Goal: Task Accomplishment & Management: Manage account settings

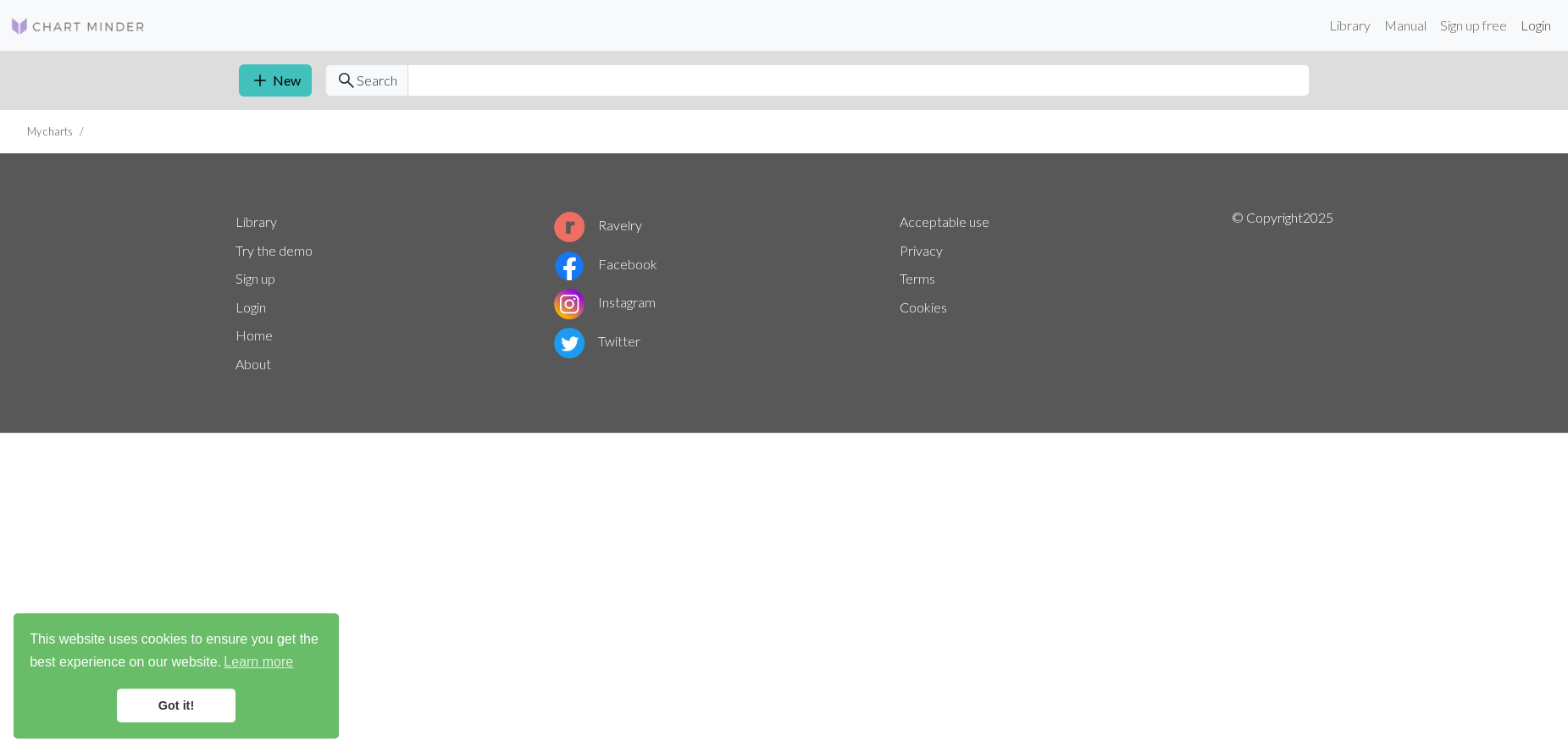
click at [1534, 24] on link "Login" at bounding box center [1535, 25] width 44 height 34
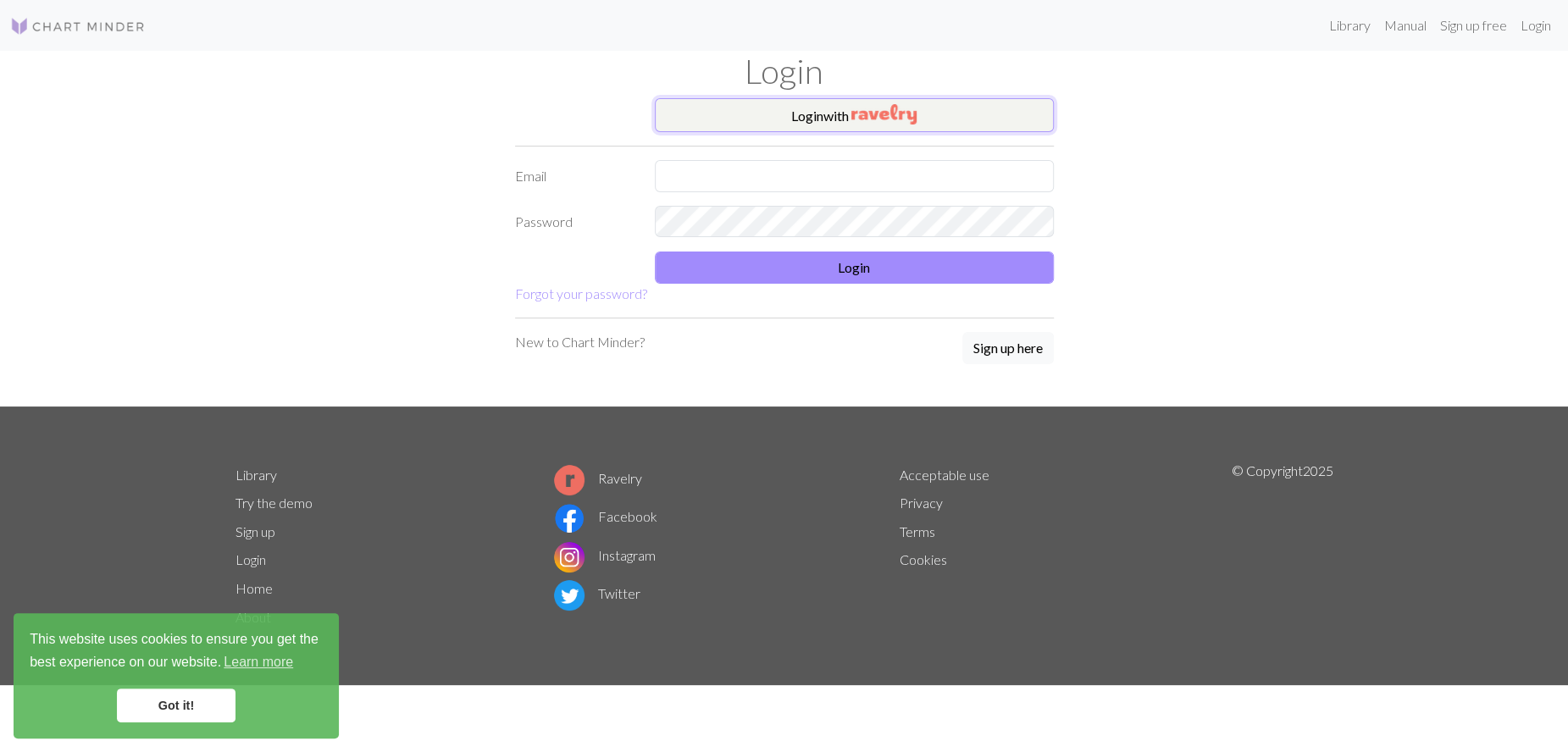
click at [825, 122] on button "Login with" at bounding box center [854, 115] width 399 height 34
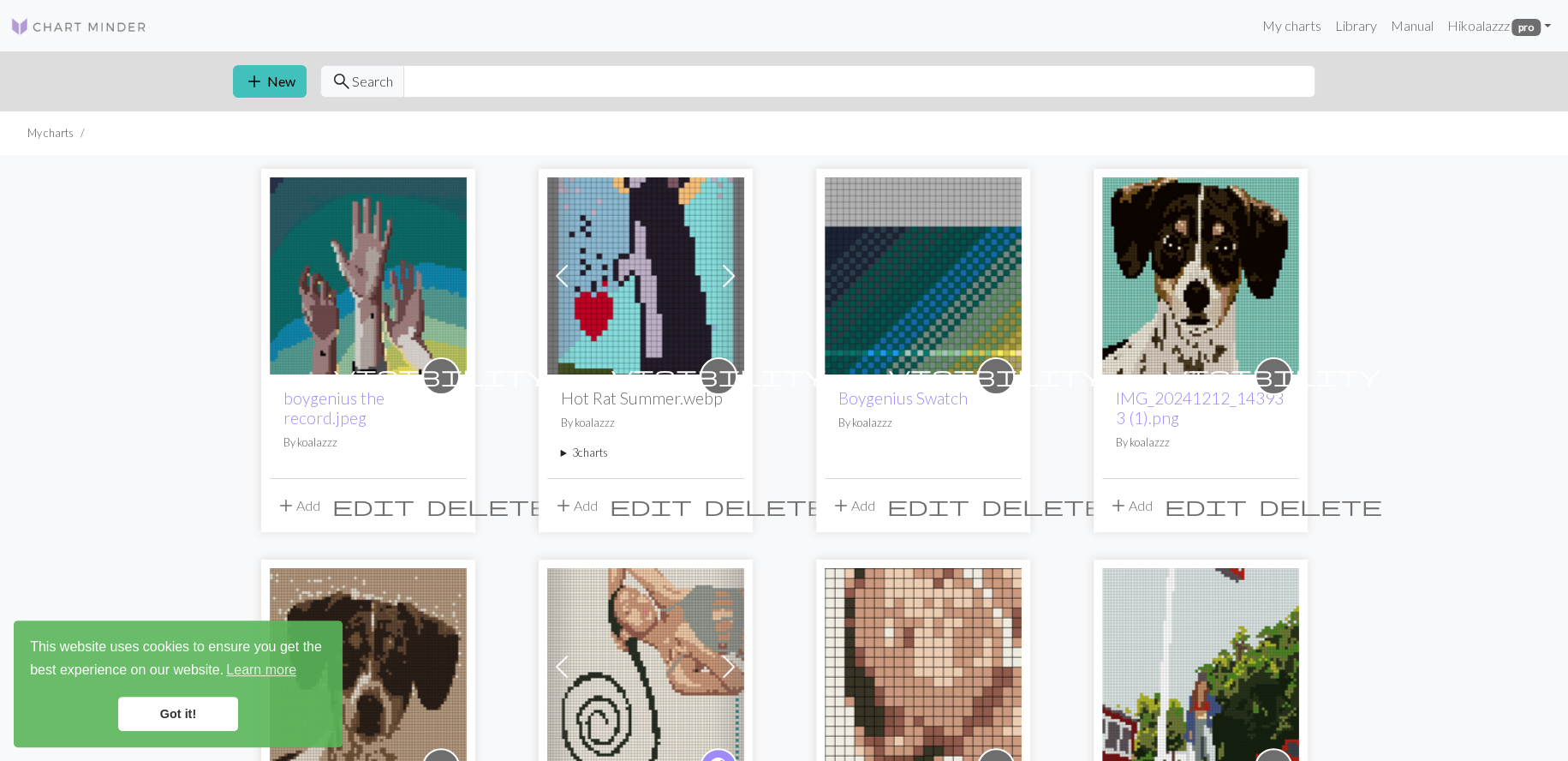
click at [204, 706] on link "Got it!" at bounding box center [178, 713] width 120 height 34
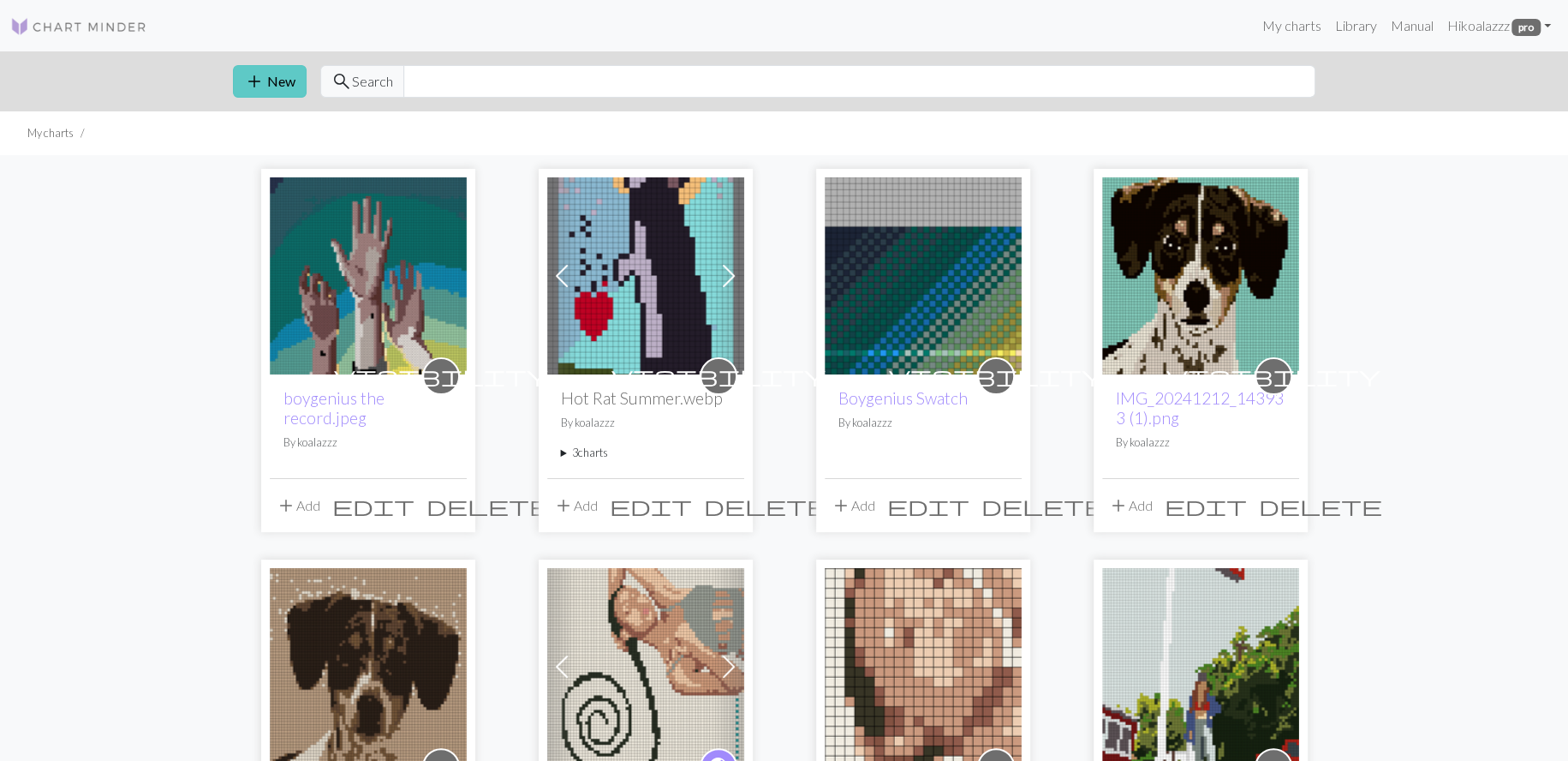
click at [272, 75] on button "add New" at bounding box center [269, 81] width 73 height 32
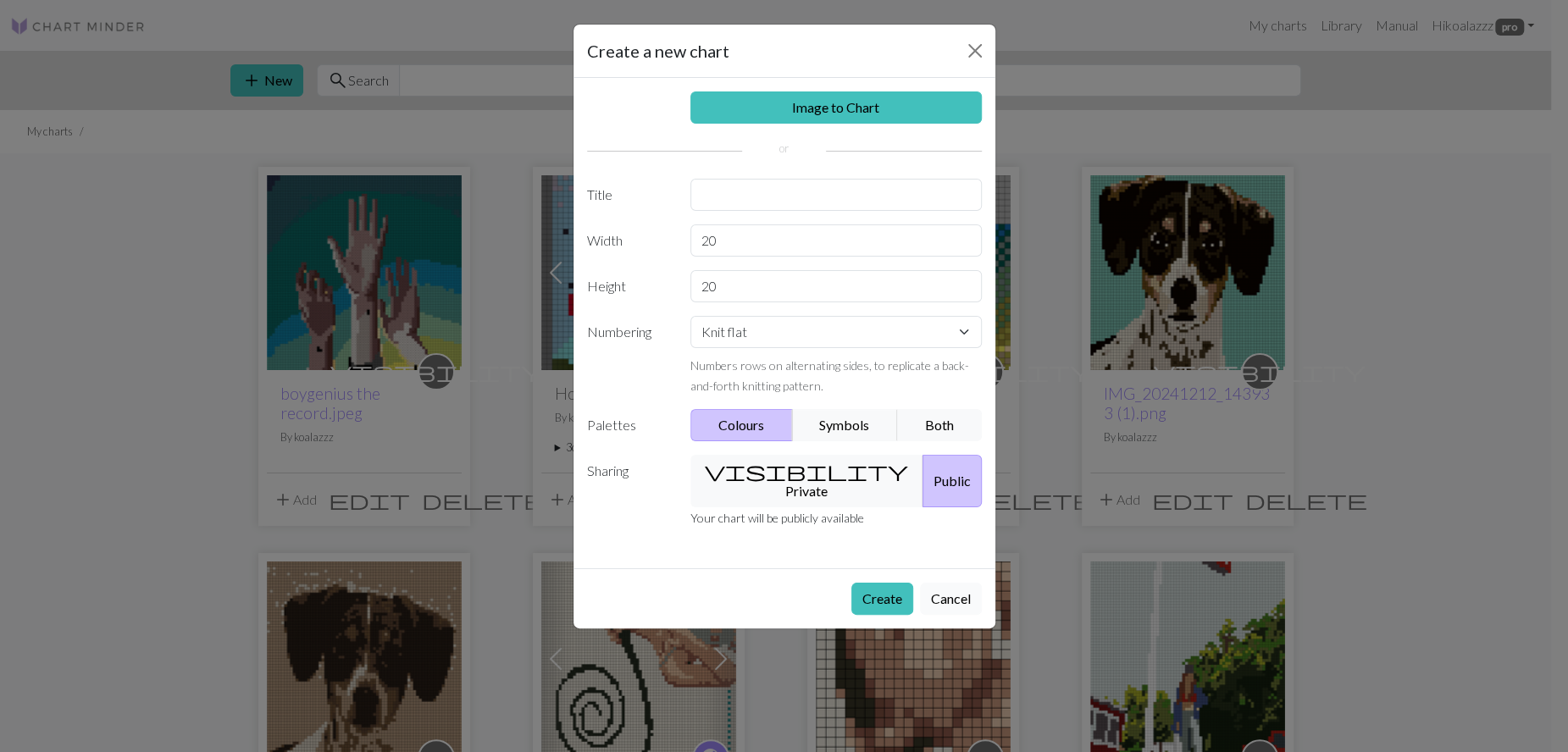
click at [941, 583] on button "Cancel" at bounding box center [951, 599] width 62 height 32
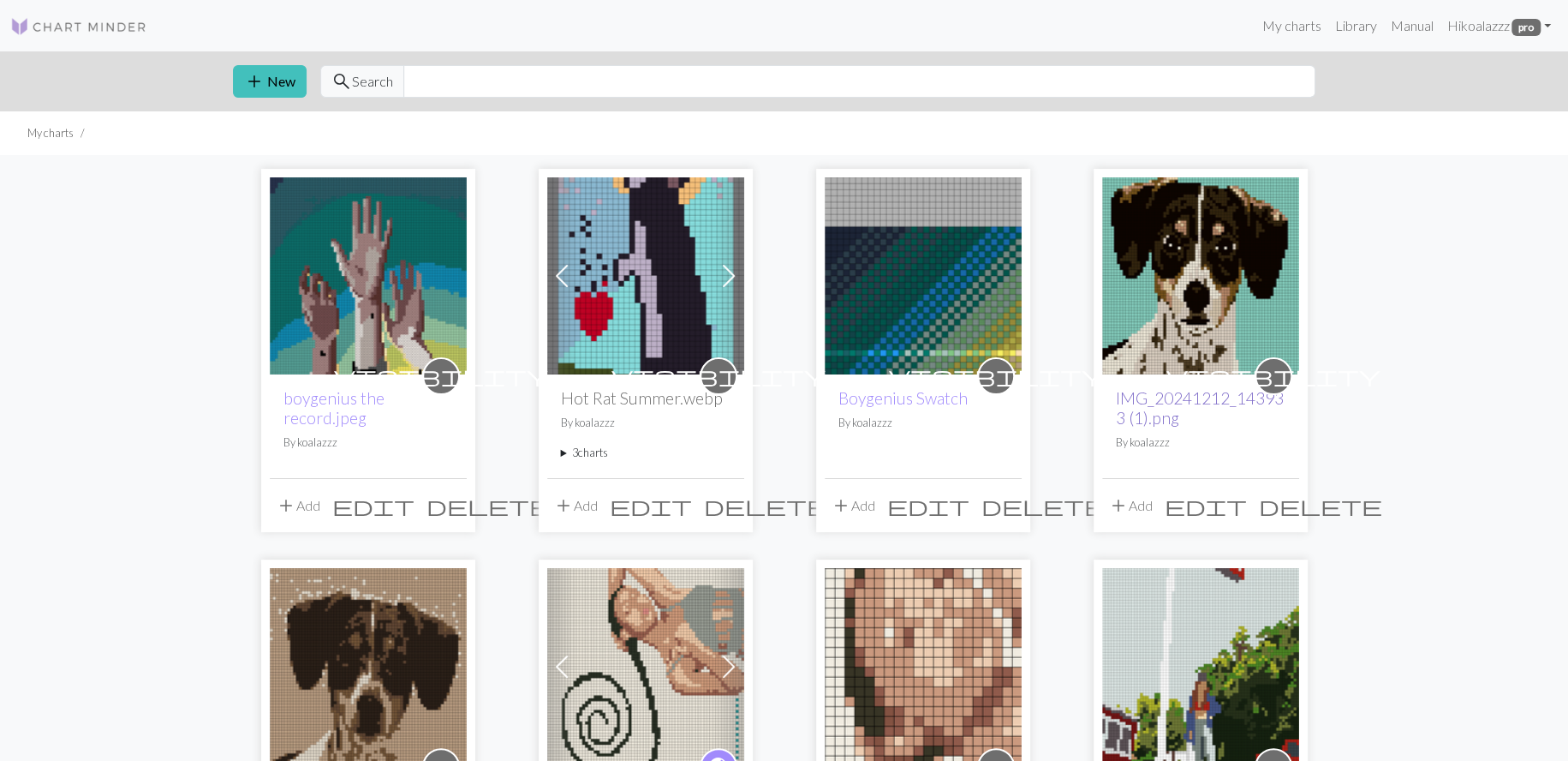
click at [1161, 404] on link "IMG_20241212_143933 (1).png" at bounding box center [1200, 407] width 168 height 39
